Goal: Find contact information: Find contact information

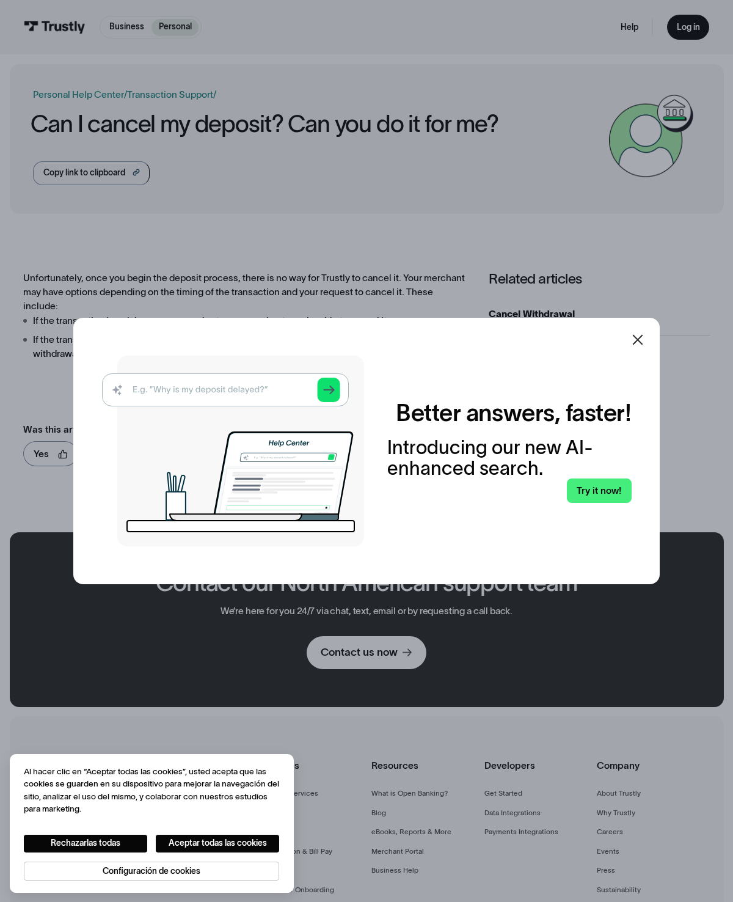
click at [645, 354] on div at bounding box center [637, 339] width 29 height 29
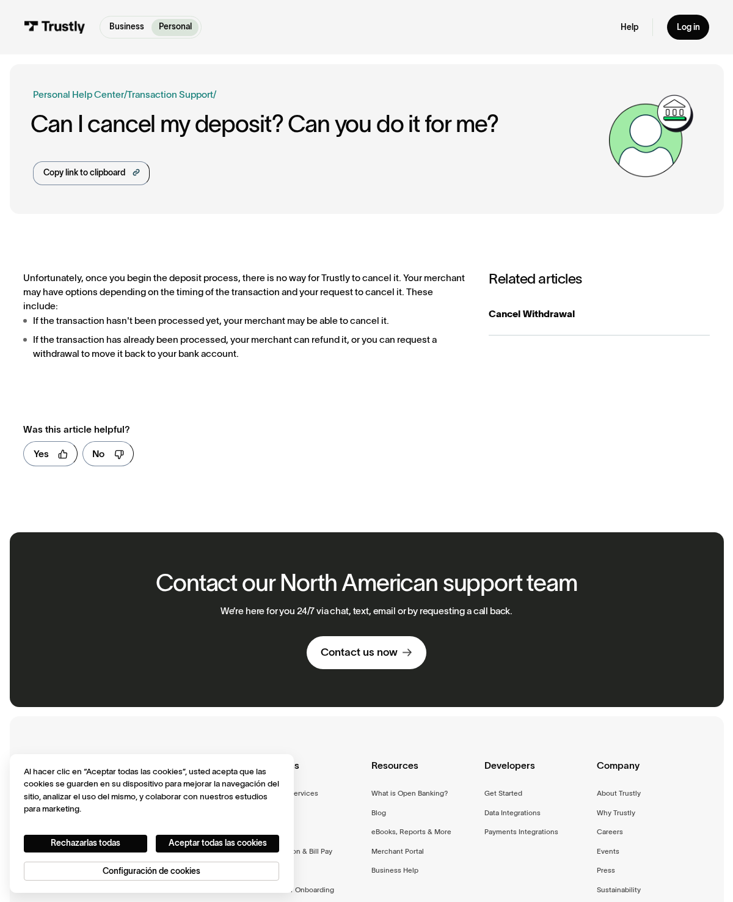
click at [694, 24] on div "Log in" at bounding box center [688, 27] width 23 height 11
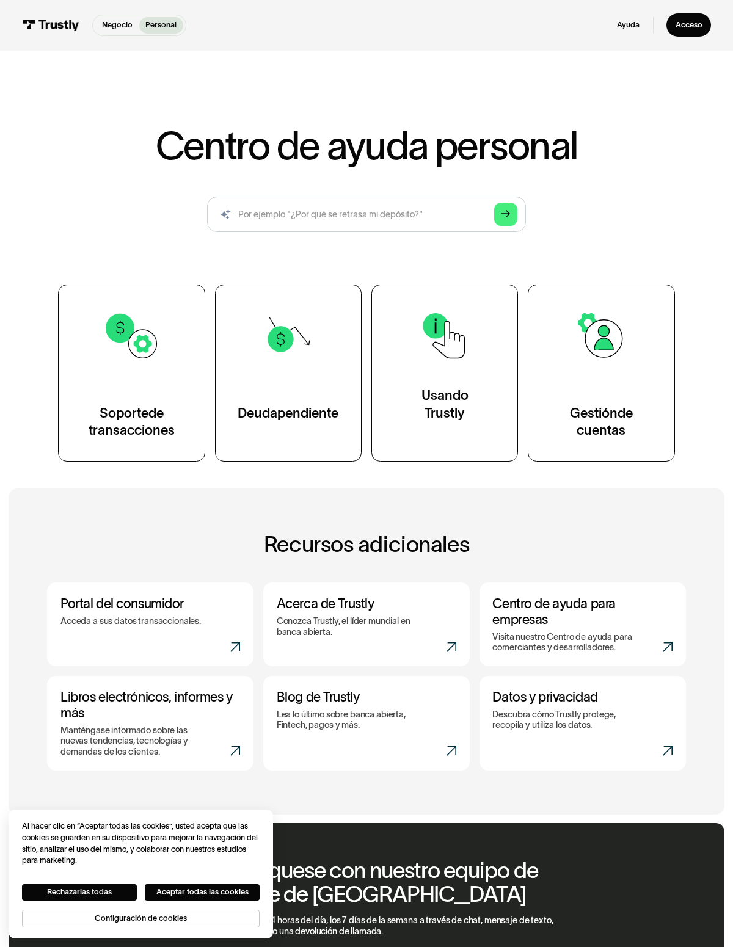
click at [696, 18] on link "Acceso" at bounding box center [688, 24] width 45 height 23
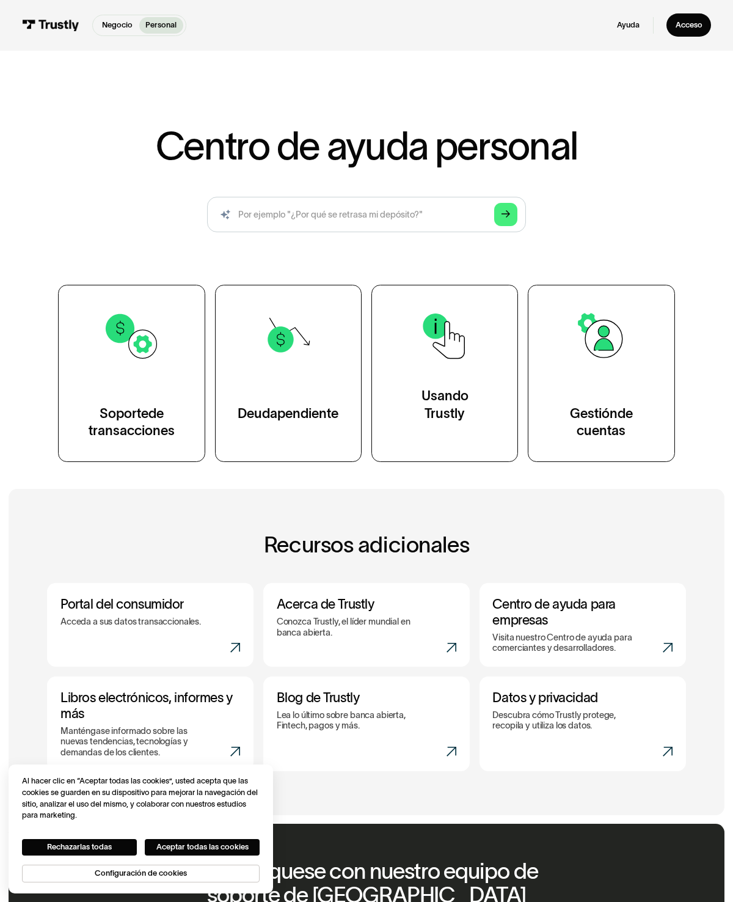
click at [691, 24] on font "Acceso" at bounding box center [689, 25] width 27 height 9
click at [630, 398] on div "Gestión de cuentas" at bounding box center [600, 413] width 101 height 53
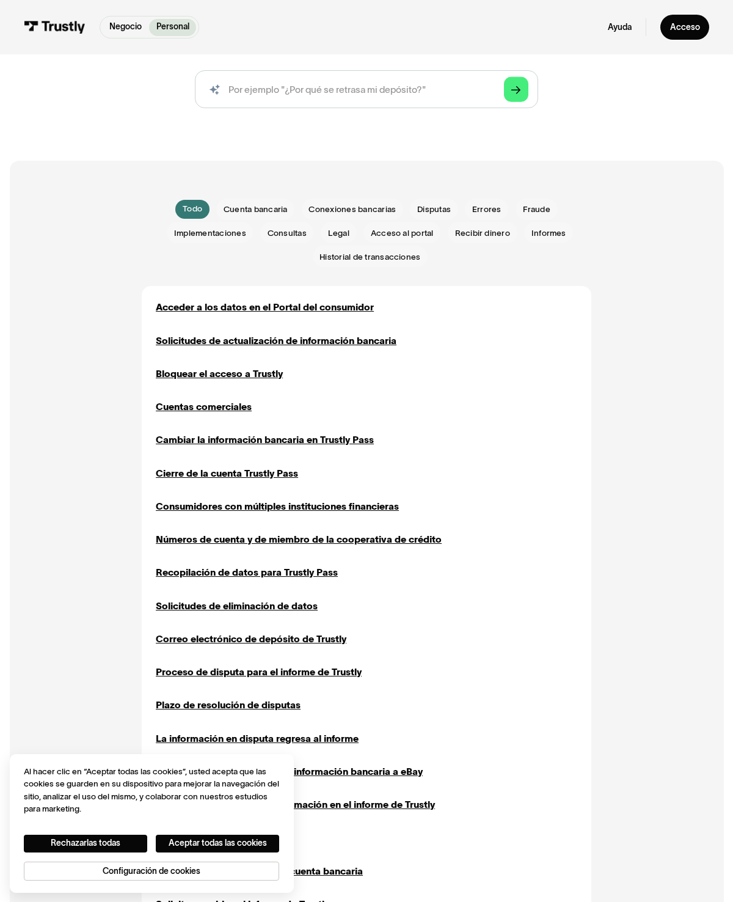
scroll to position [155, 0]
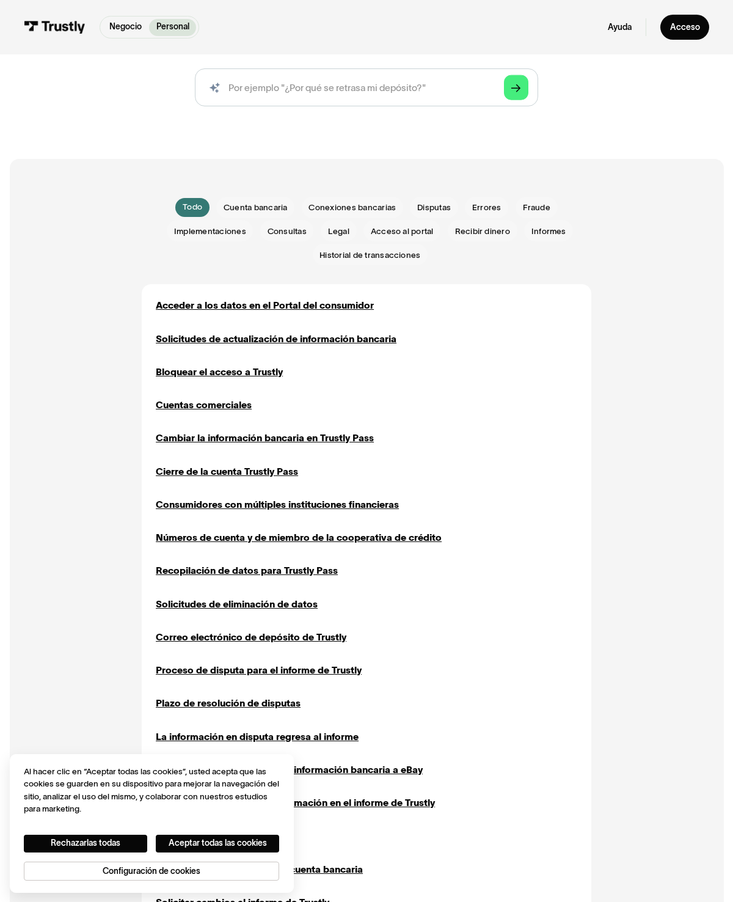
click at [269, 472] on font "Cierre de la cuenta Trustly Pass" at bounding box center [227, 471] width 142 height 10
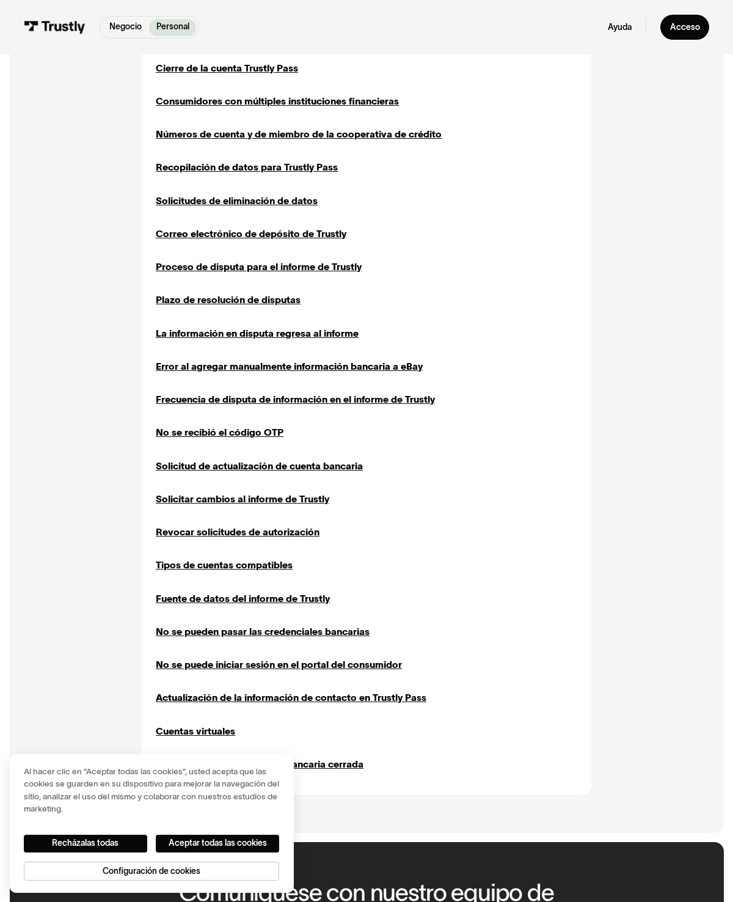
scroll to position [553, 0]
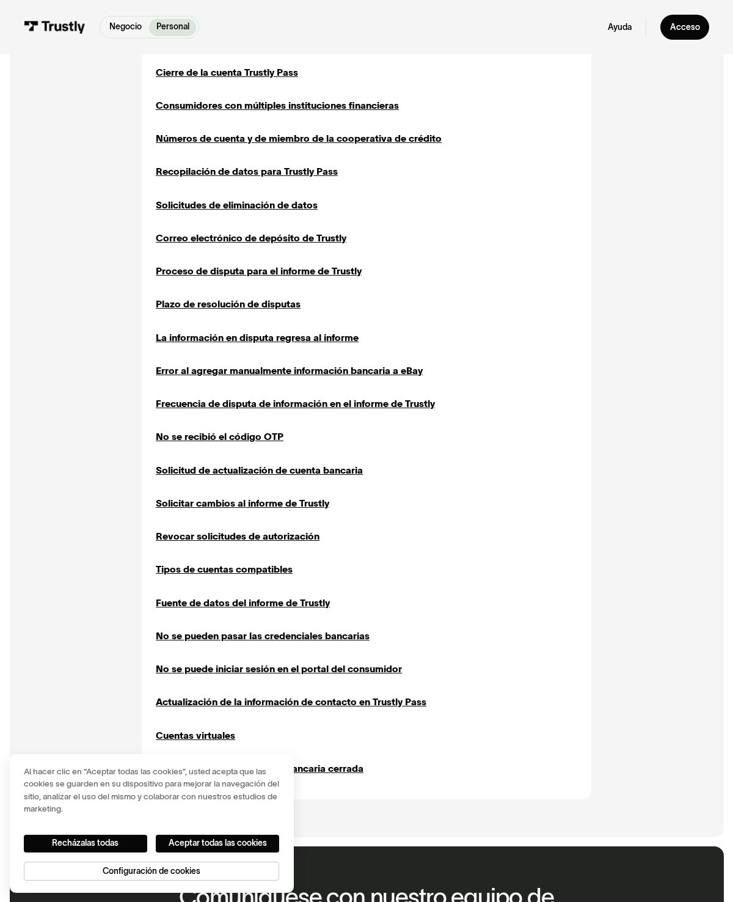
click at [182, 69] on font "Cierre de la cuenta Trustly Pass" at bounding box center [227, 72] width 142 height 10
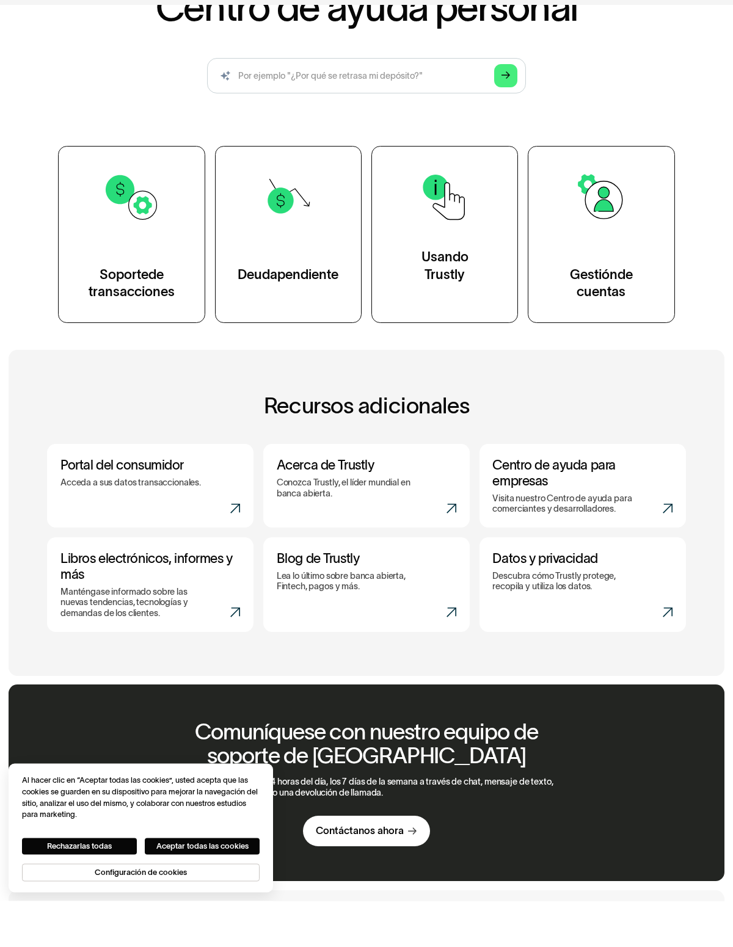
scroll to position [93, 0]
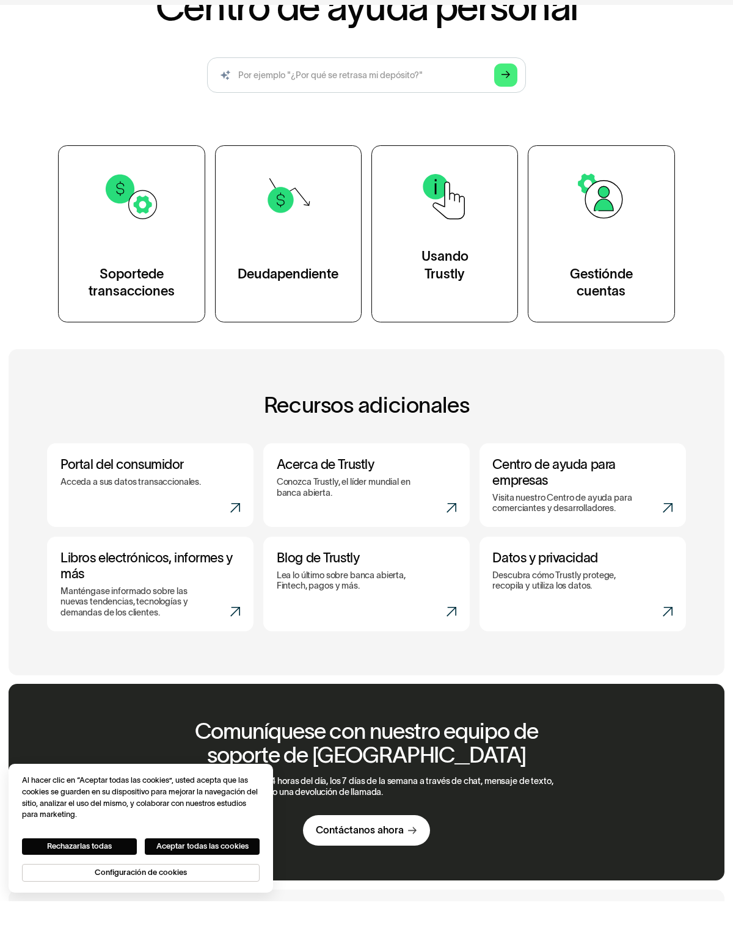
click at [479, 279] on link "Usando Trustly" at bounding box center [444, 279] width 147 height 177
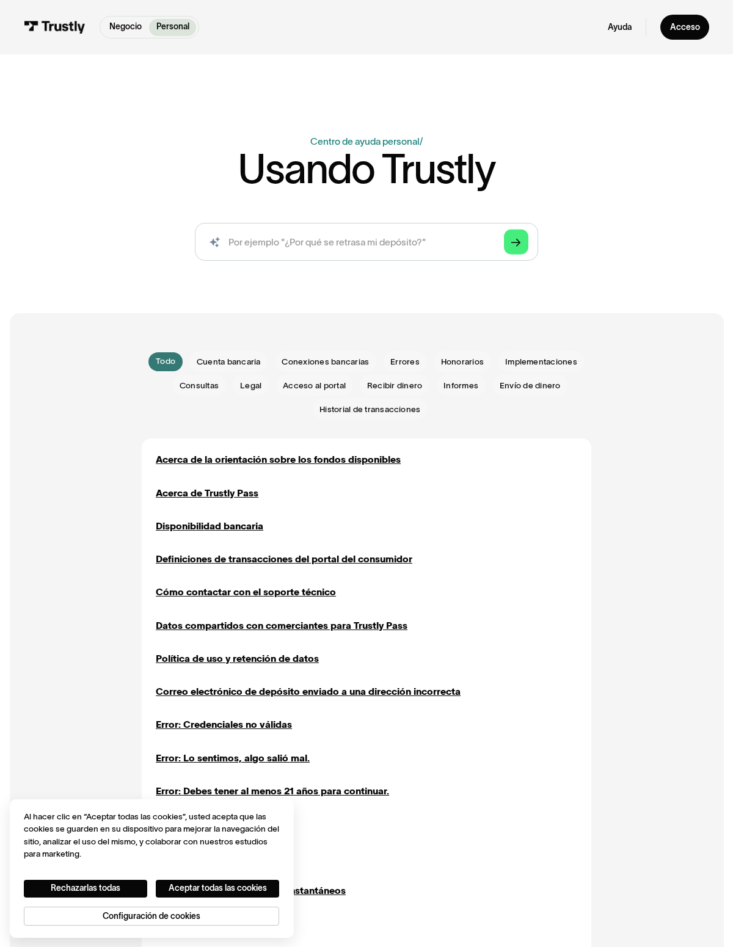
click at [55, 21] on img at bounding box center [55, 27] width 62 height 13
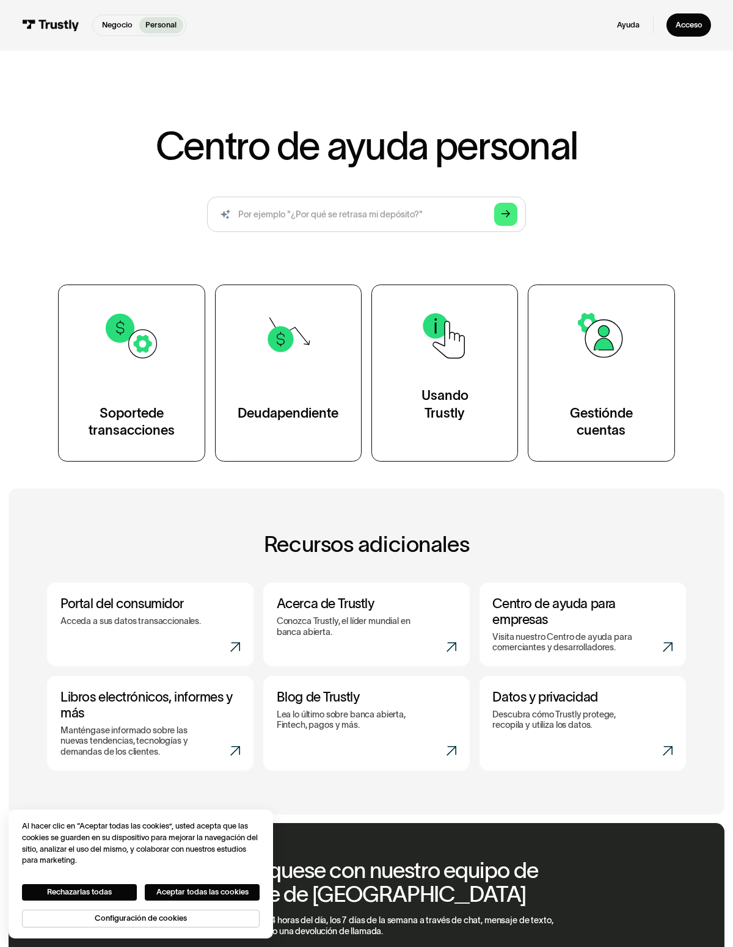
click at [614, 415] on font "Gestión" at bounding box center [594, 413] width 48 height 15
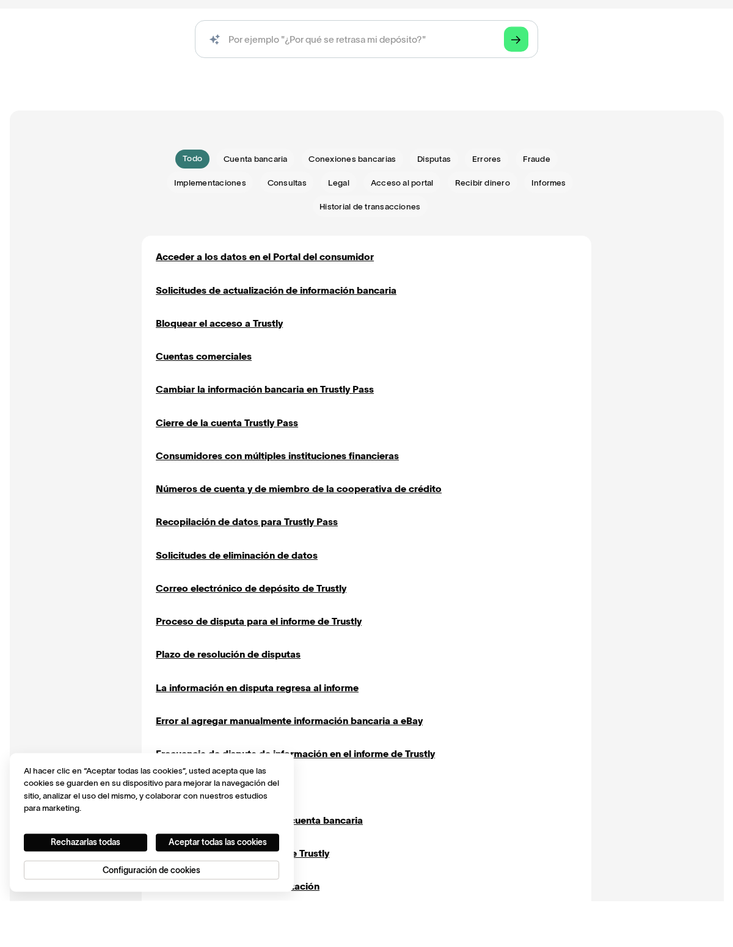
scroll to position [161, 0]
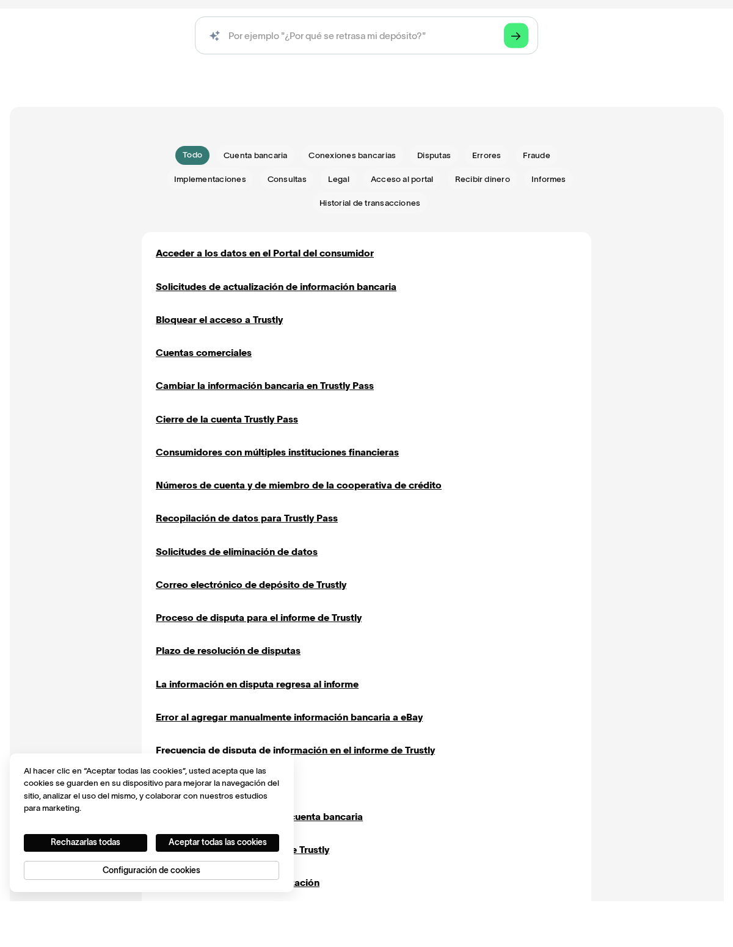
click at [280, 460] on font "Cierre de la cuenta Trustly Pass" at bounding box center [227, 465] width 142 height 10
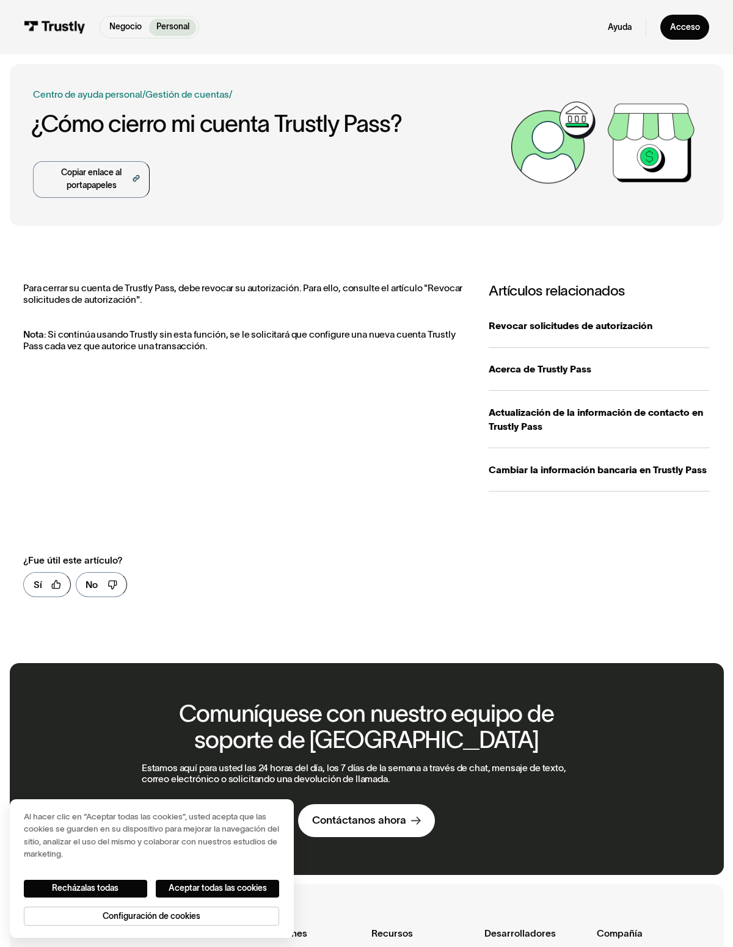
click at [646, 323] on font "Revocar solicitudes de autorización" at bounding box center [571, 326] width 164 height 10
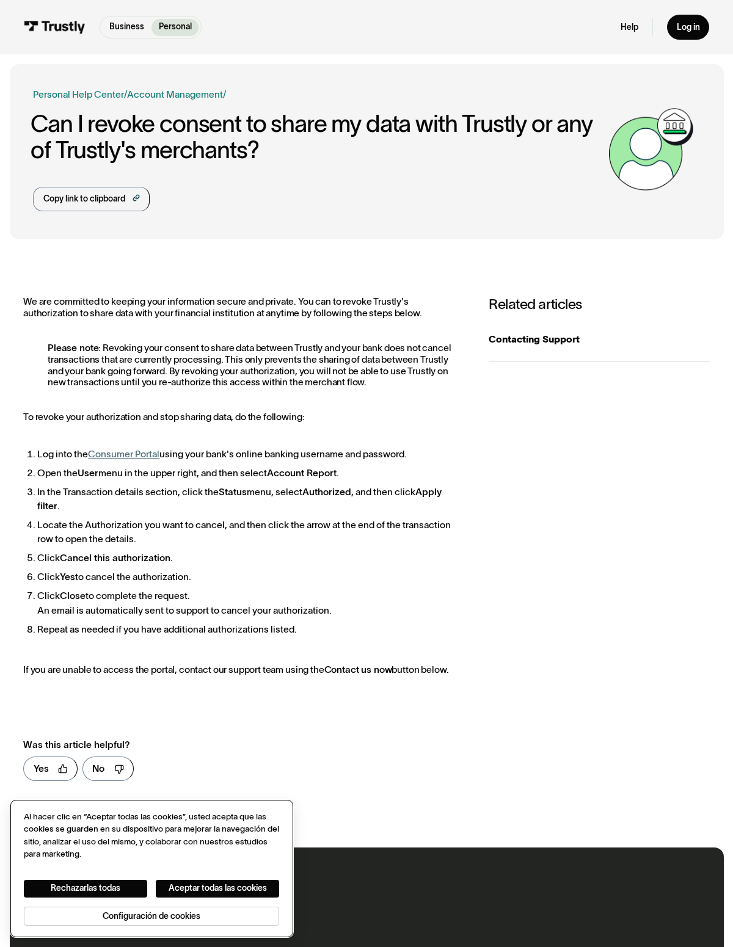
click at [226, 881] on button "Aceptar todas las cookies" at bounding box center [217, 889] width 123 height 18
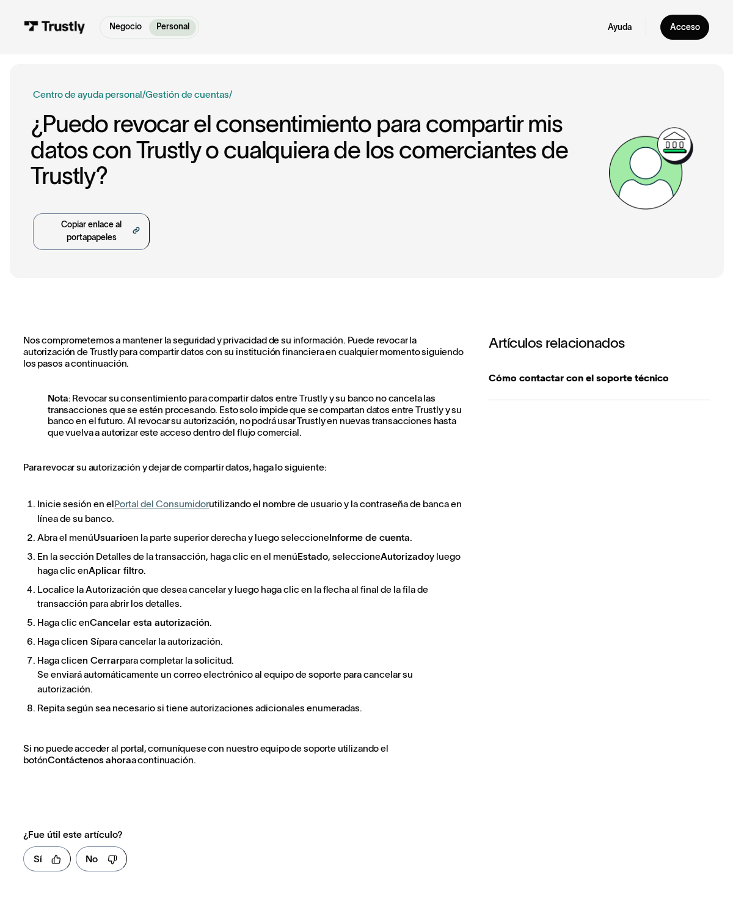
click at [636, 368] on link "Cómo contactar con el soporte técnico" at bounding box center [599, 378] width 221 height 43
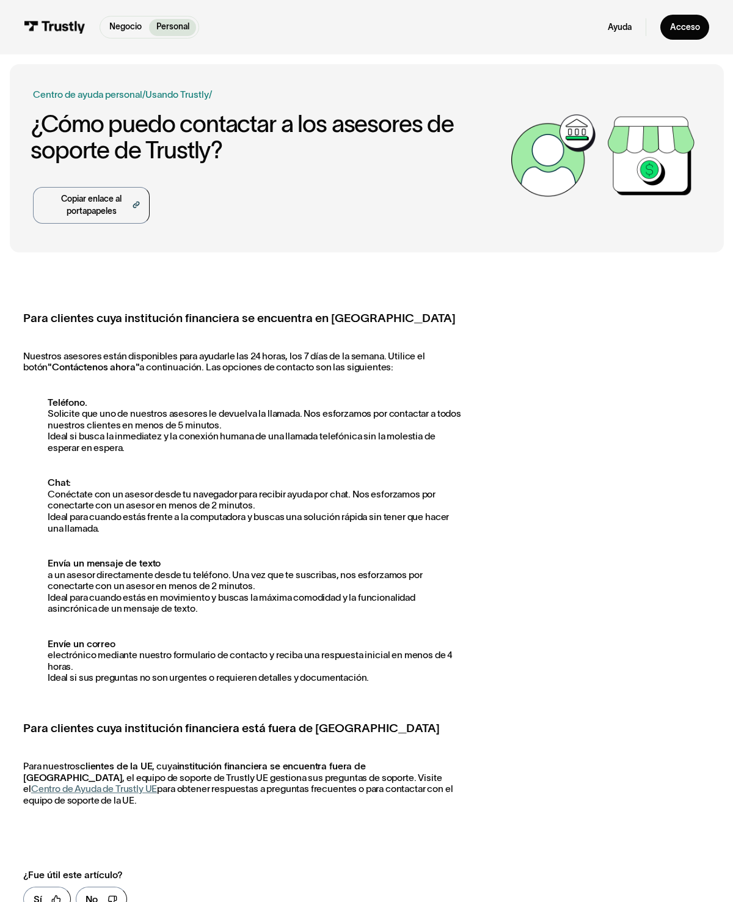
click at [76, 398] on font "Teléfono." at bounding box center [68, 402] width 40 height 10
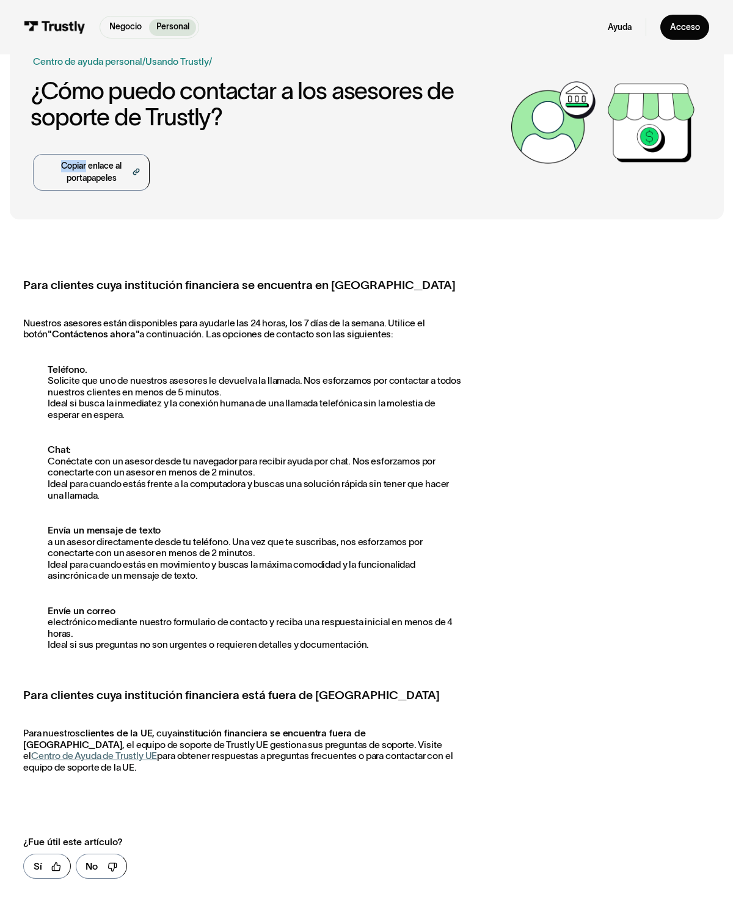
scroll to position [33, 0]
click at [7, 258] on div "Centro de ayuda para empresas Centro de ayuda personal / Personal Negocio Soluc…" at bounding box center [366, 593] width 733 height 1125
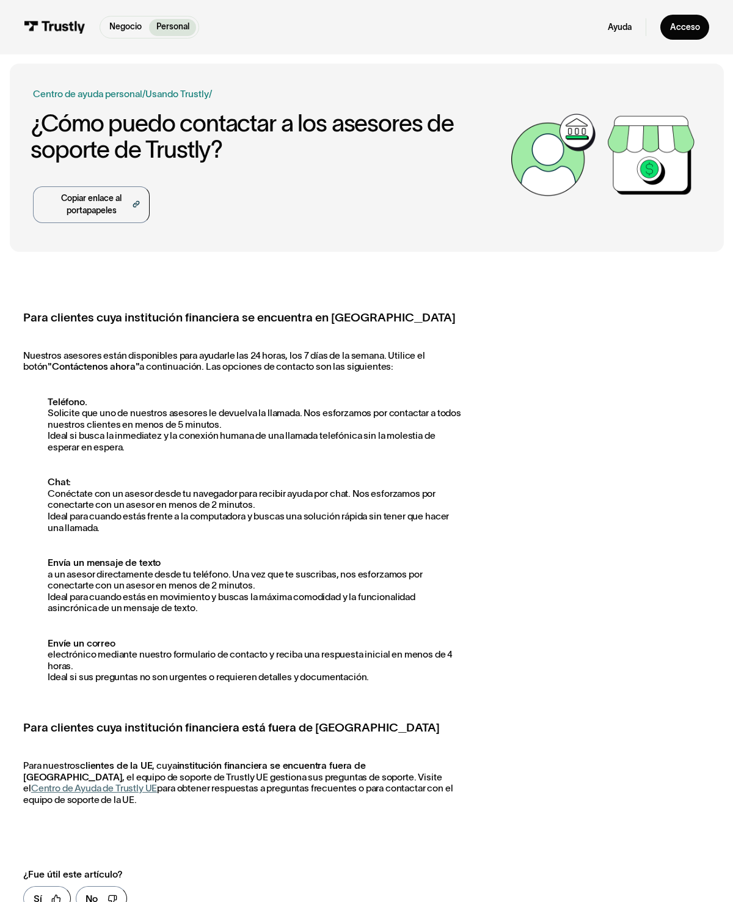
scroll to position [7, 0]
